Goal: Task Accomplishment & Management: Manage account settings

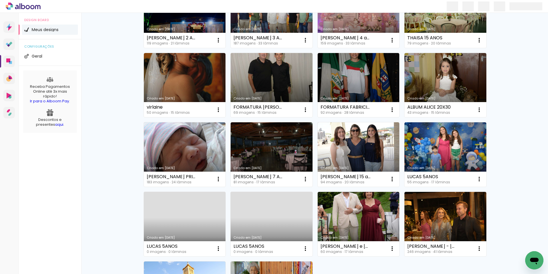
click at [535, 219] on div "Meus designs Crie e gerencie seus designs de álbum Criar um design Criado em [D…" at bounding box center [314, 87] width 467 height 607
click at [538, 216] on div "Meus designs Crie e gerencie seus designs de álbum Criar um design Criado em [D…" at bounding box center [314, 87] width 467 height 607
click at [498, 262] on div "Criado em [DATE] [PERSON_NAME] 1 ANINHO 173 imagens ∙ 39 lâminas Abrir Fazer um…" at bounding box center [314, 106] width 371 height 570
click at [132, 81] on div "Criado em [DATE] [PERSON_NAME] 1 ANINHO 173 imagens ∙ 39 lâminas Abrir Fazer um…" at bounding box center [314, 106] width 371 height 570
click at [534, 206] on div "Meus designs Crie e gerencie seus designs de álbum Criar um design Criado em [D…" at bounding box center [314, 87] width 467 height 607
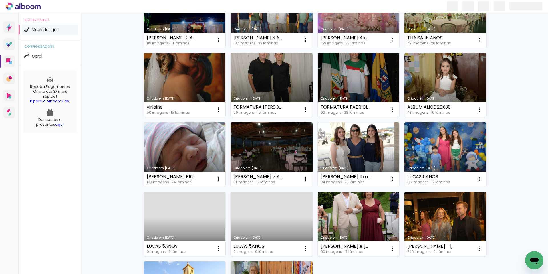
click at [485, 260] on div "Criado em [DATE] [PERSON_NAME] 1 ANINHO 173 imagens ∙ 39 lâminas Abrir Fazer um…" at bounding box center [315, 85] width 348 height 487
click at [437, 266] on div "Criado em [DATE] [PERSON_NAME] 1 ANINHO 173 imagens ∙ 39 lâminas Abrir Fazer um…" at bounding box center [315, 85] width 348 height 487
